Goal: Task Accomplishment & Management: Use online tool/utility

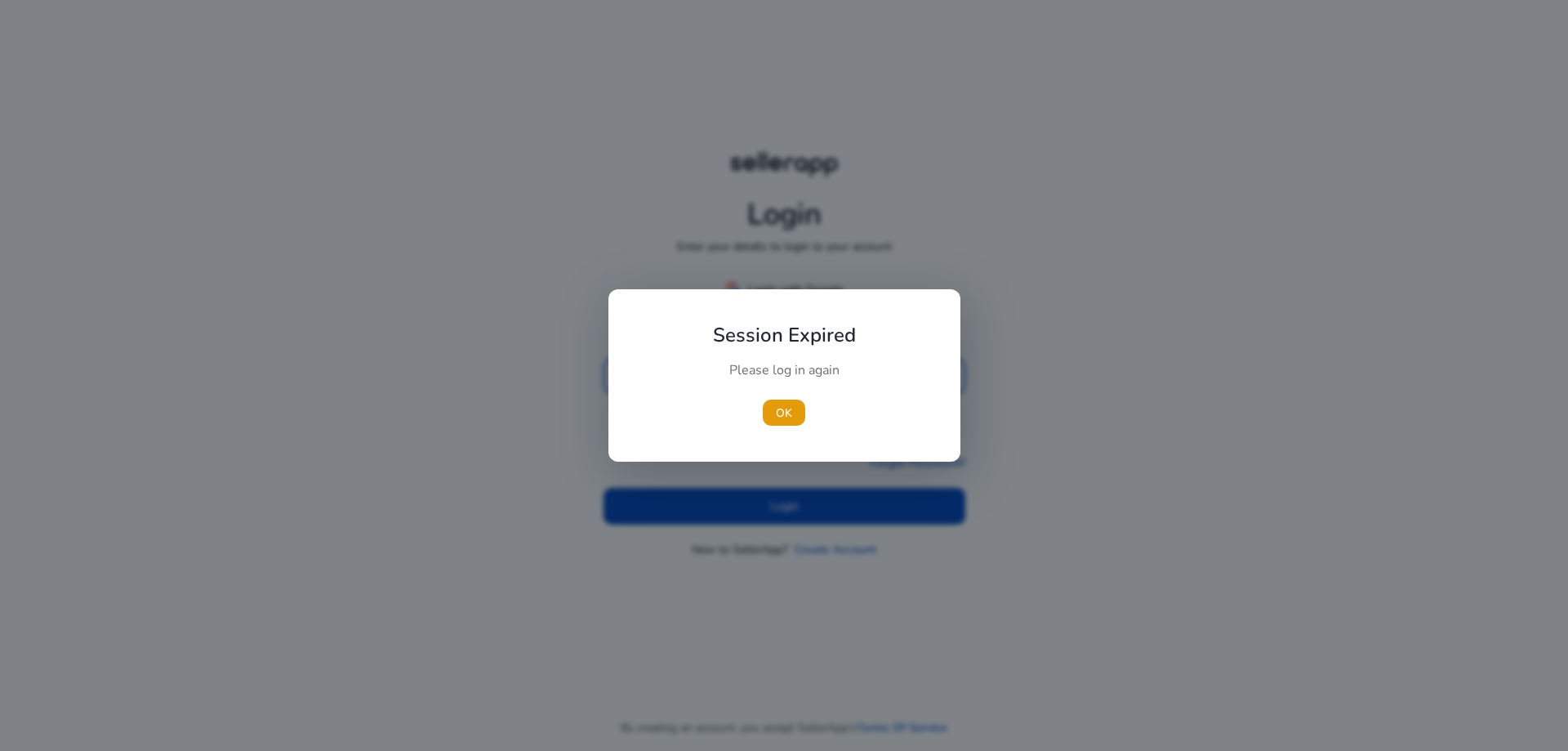
type input "**********"
click at [720, 486] on div at bounding box center [784, 376] width 1568 height 751
click at [811, 378] on div "Please log in again" at bounding box center [784, 378] width 182 height 34
click at [791, 414] on span "OK" at bounding box center [784, 413] width 17 height 17
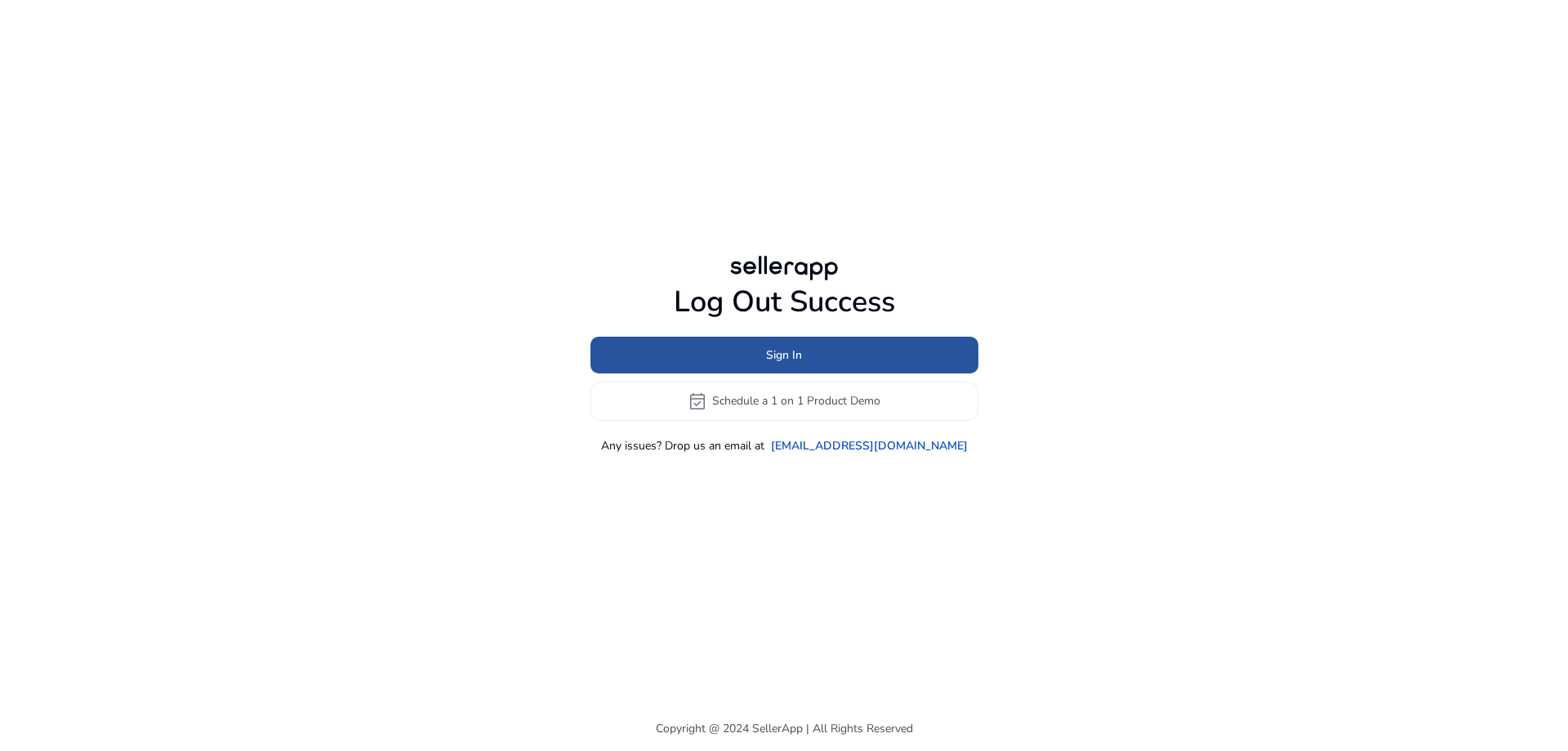
click at [791, 356] on span "Sign In" at bounding box center [784, 355] width 36 height 17
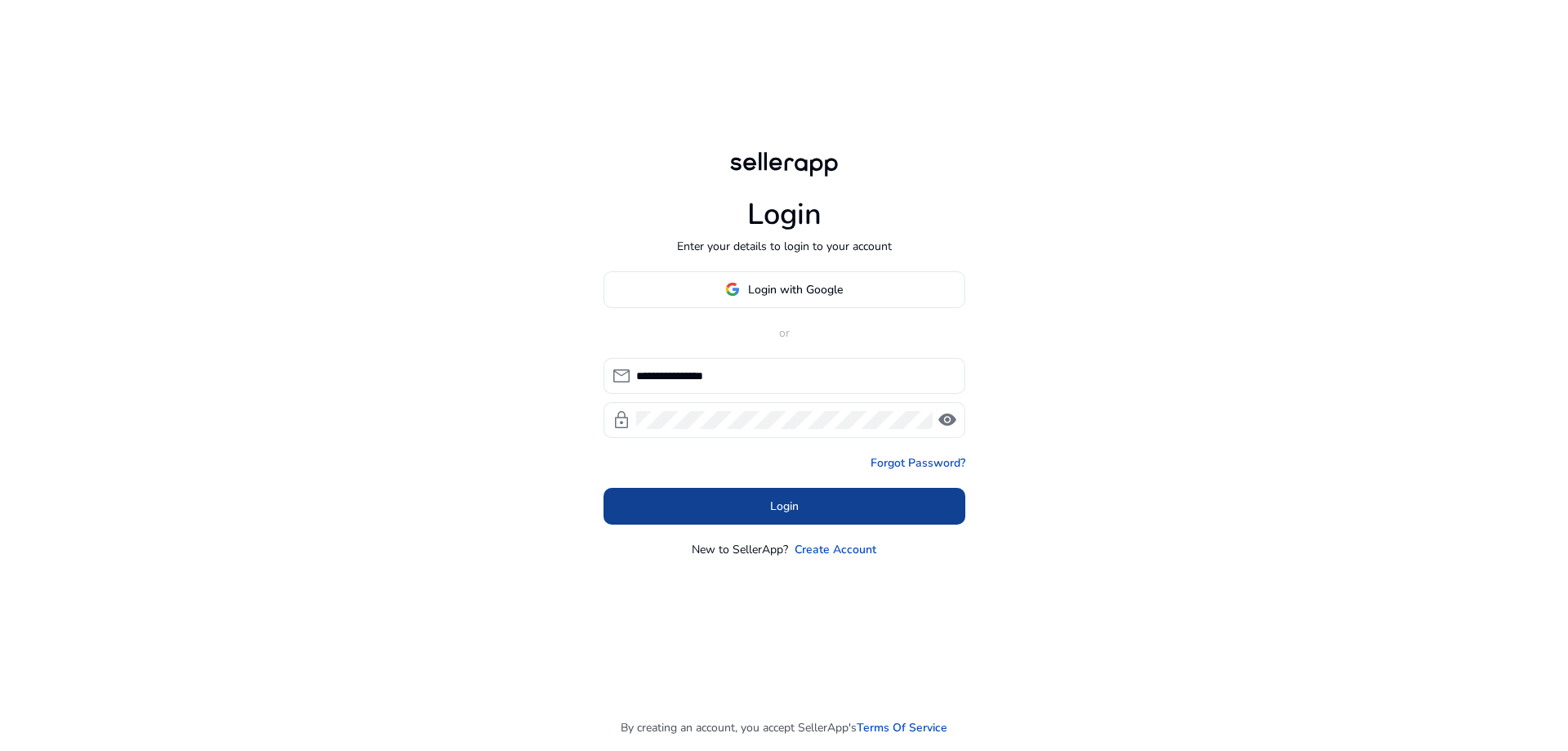
click at [790, 492] on span at bounding box center [784, 505] width 362 height 39
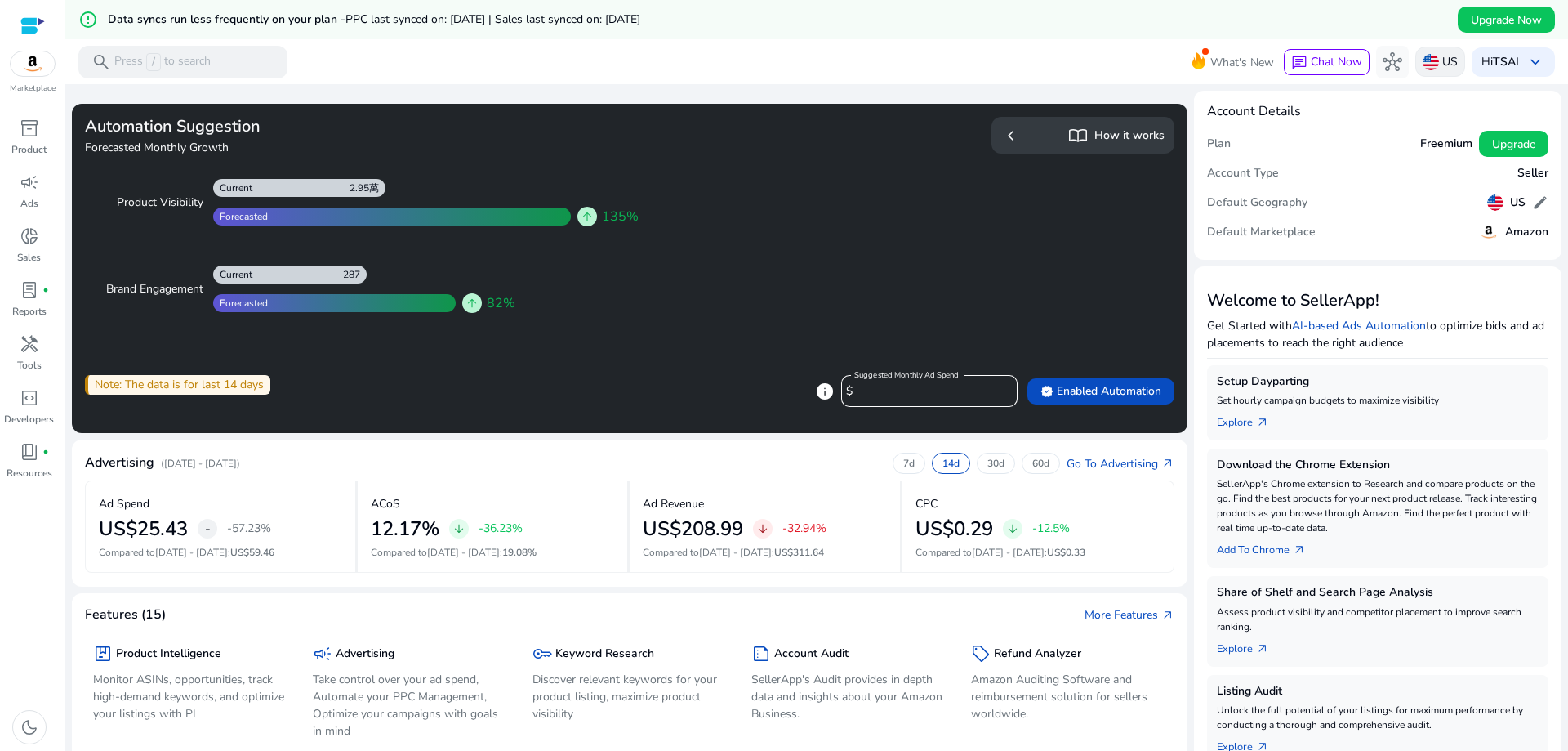
click at [1427, 71] on div "US" at bounding box center [1441, 62] width 50 height 30
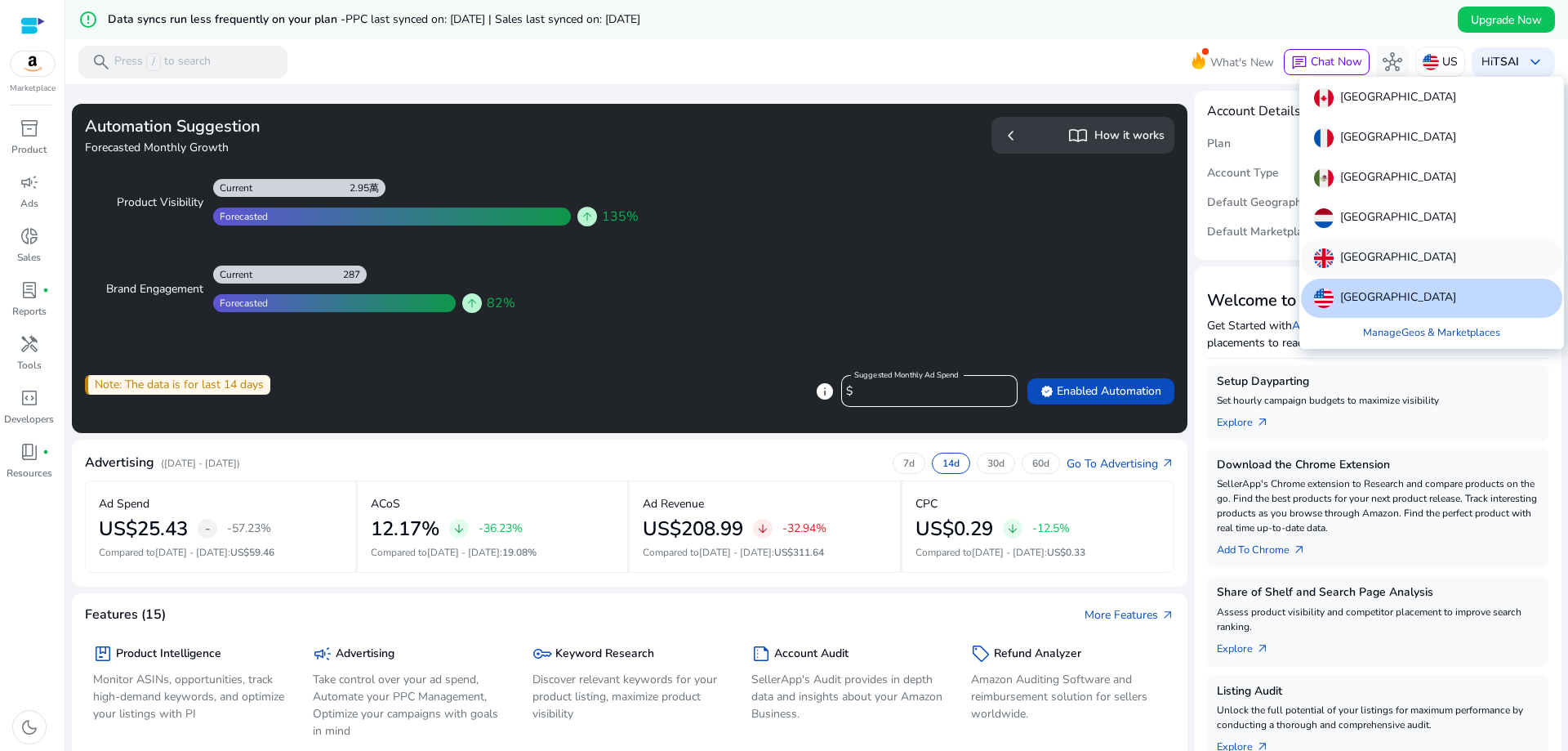
click at [1392, 249] on p "[GEOGRAPHIC_DATA]" at bounding box center [1398, 258] width 116 height 20
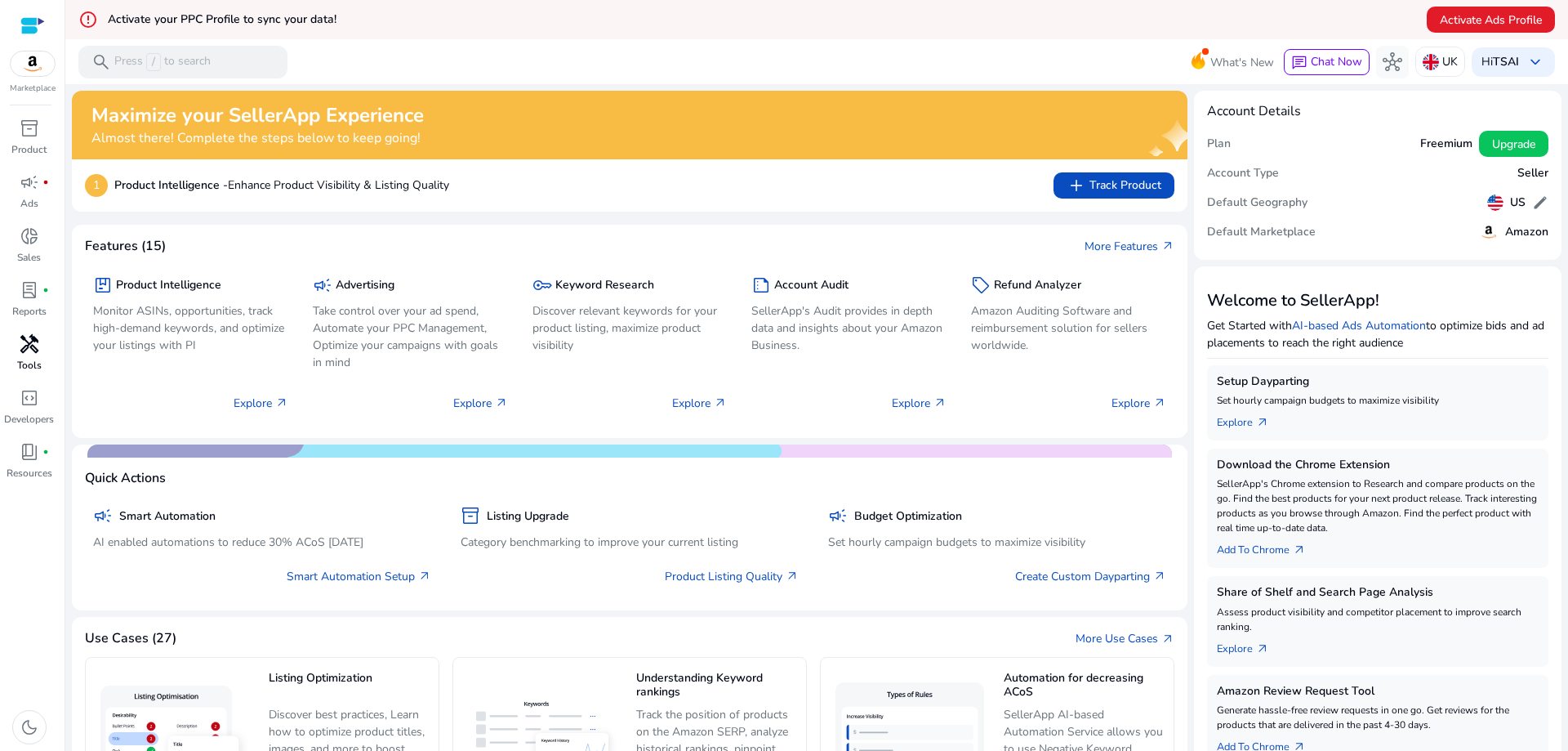
click at [22, 375] on link "handyman Tools" at bounding box center [29, 357] width 58 height 54
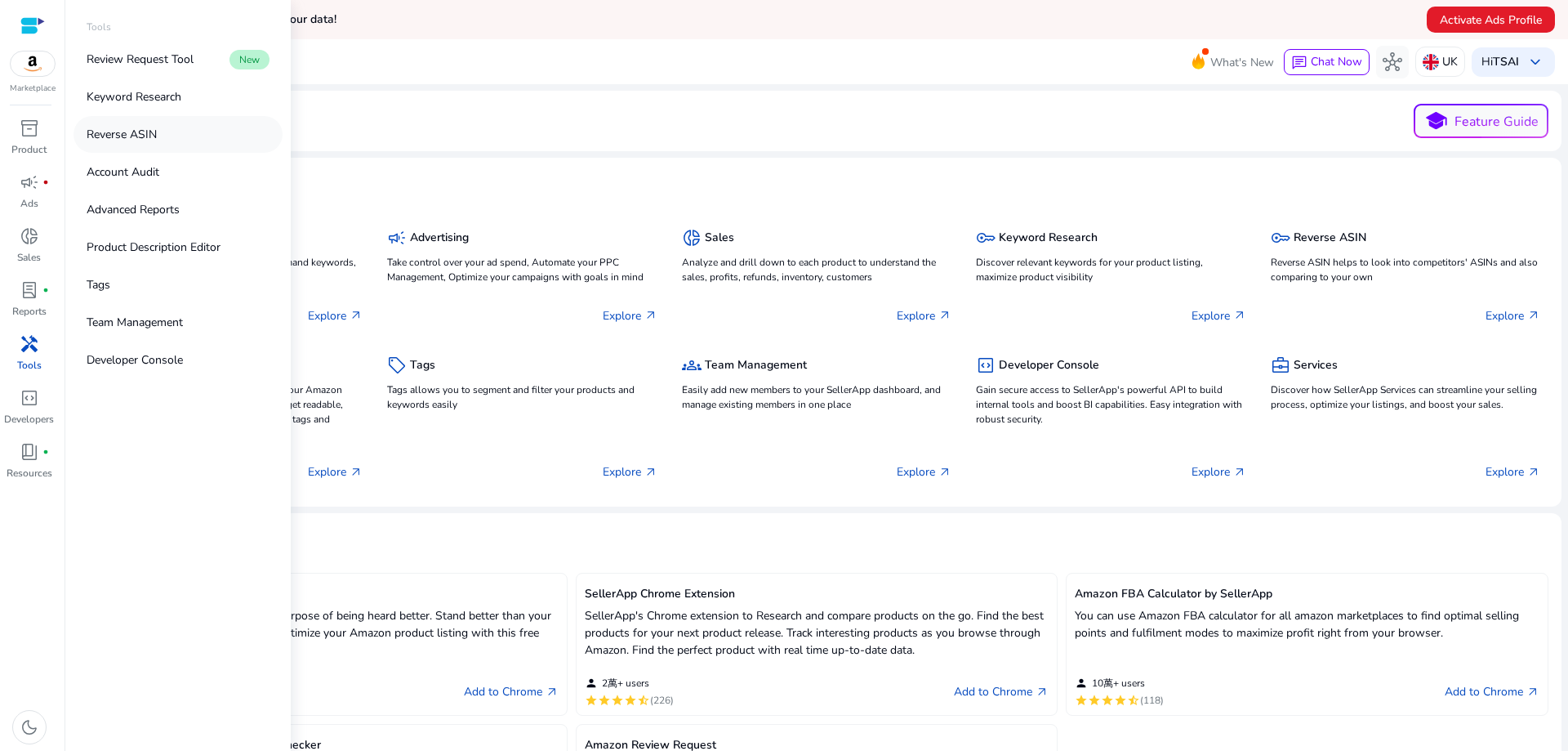
click at [161, 139] on link "Reverse ASIN" at bounding box center [177, 134] width 209 height 37
